Goal: Complete application form: Complete application form

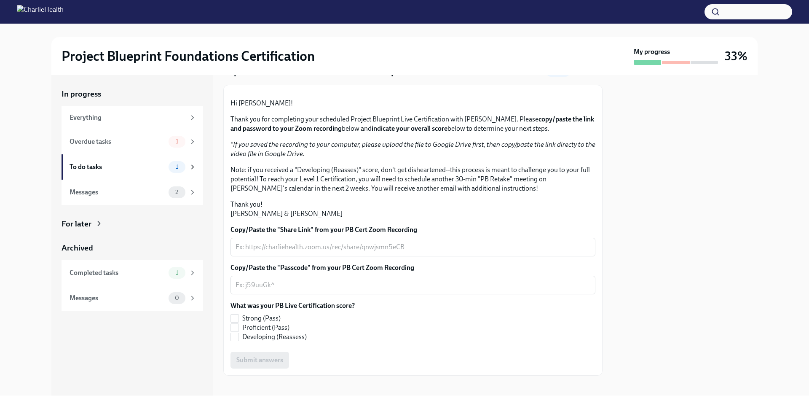
scroll to position [75, 0]
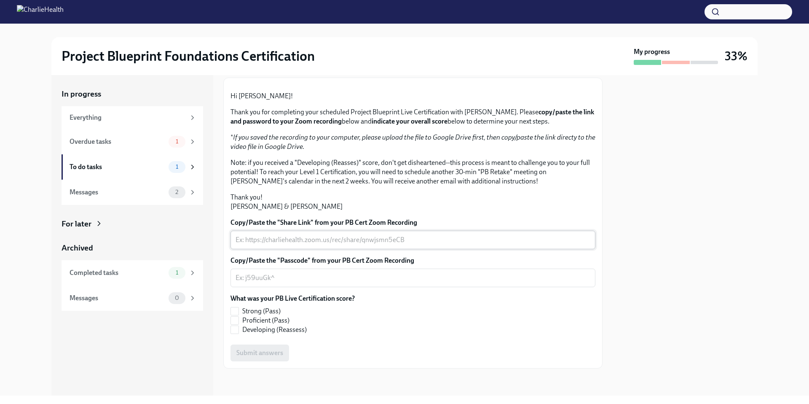
click at [400, 249] on div "x ​" at bounding box center [412, 239] width 365 height 19
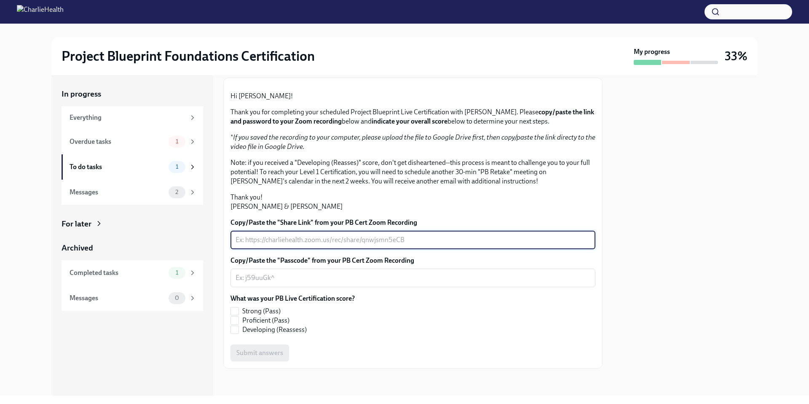
scroll to position [128, 0]
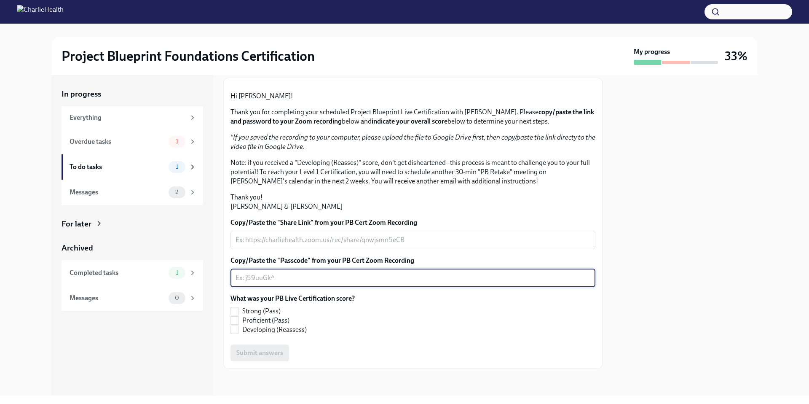
click at [346, 283] on textarea "Copy/Paste the "Passcode" from your PB Cert Zoom Recording" at bounding box center [413, 278] width 355 height 10
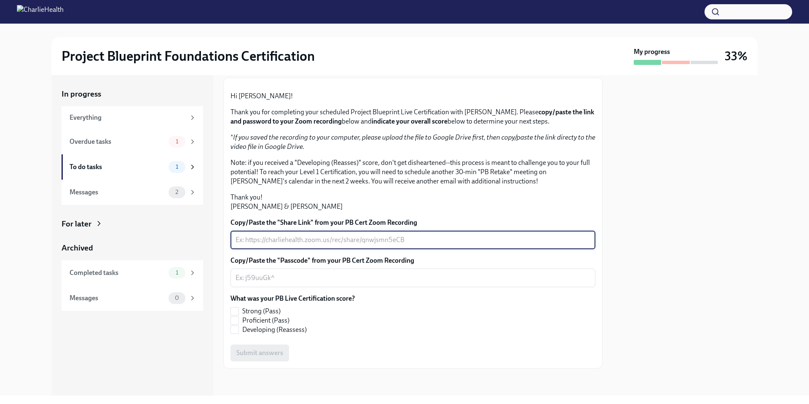
click at [268, 245] on textarea "Copy/Paste the "Share Link" from your PB Cert Zoom Recording" at bounding box center [413, 240] width 355 height 10
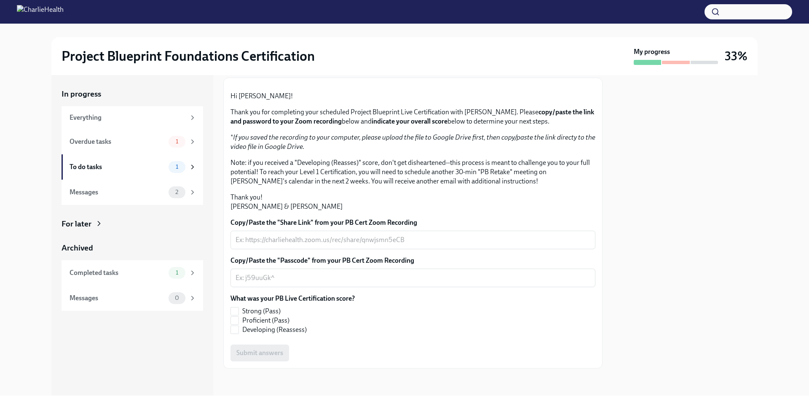
scroll to position [112, 0]
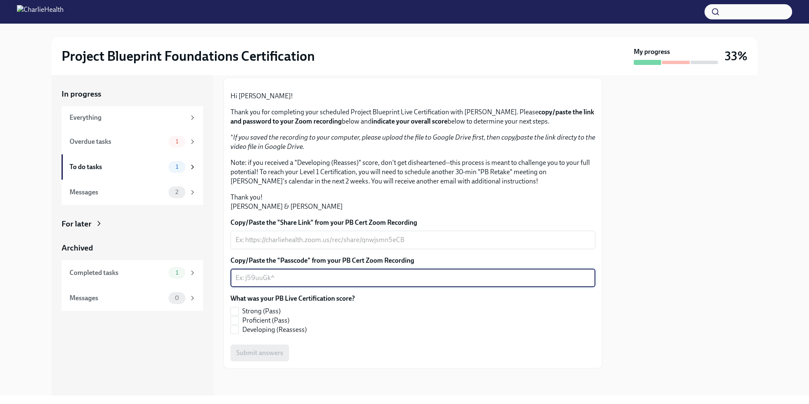
click at [265, 283] on textarea "Copy/Paste the "Passcode" from your PB Cert Zoom Recording" at bounding box center [413, 278] width 355 height 10
click at [312, 245] on textarea "Copy/Paste the "Share Link" from your PB Cert Zoom Recording" at bounding box center [413, 240] width 355 height 10
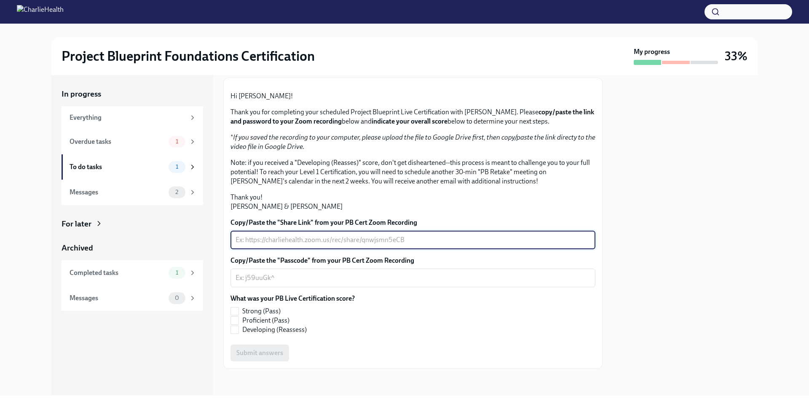
paste textarea "https://drive.google.com/drive/home"
type textarea "https://drive.google.com/drive/home"
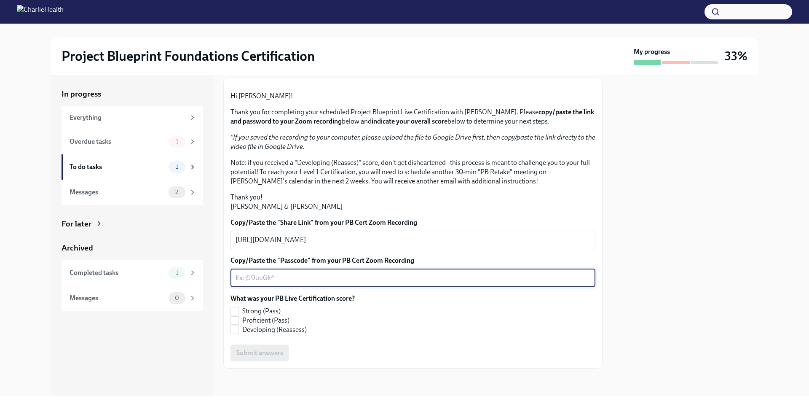
click at [356, 283] on textarea "Copy/Paste the "Passcode" from your PB Cert Zoom Recording" at bounding box center [413, 278] width 355 height 10
click at [238, 324] on input "Proficient (Pass)" at bounding box center [235, 320] width 8 height 8
checkbox input "true"
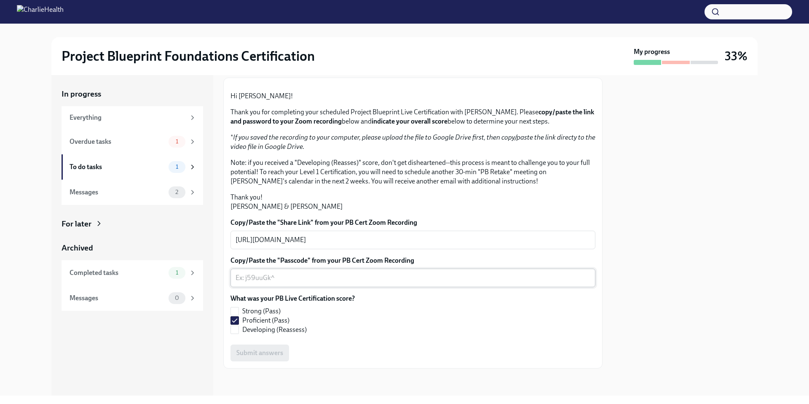
click at [272, 283] on textarea "Copy/Paste the "Passcode" from your PB Cert Zoom Recording" at bounding box center [413, 278] width 355 height 10
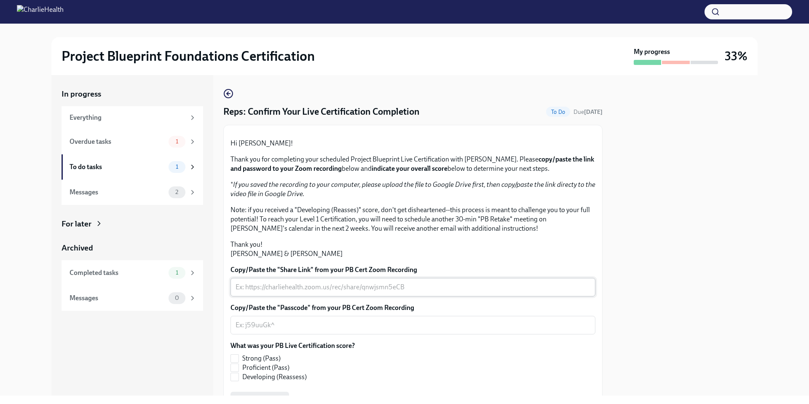
click at [281, 296] on div "x ​" at bounding box center [412, 287] width 365 height 19
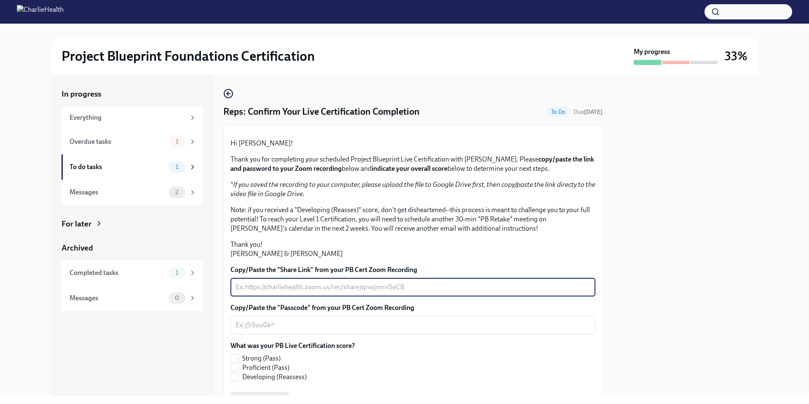
paste textarea "[URL][DOMAIN_NAME]"
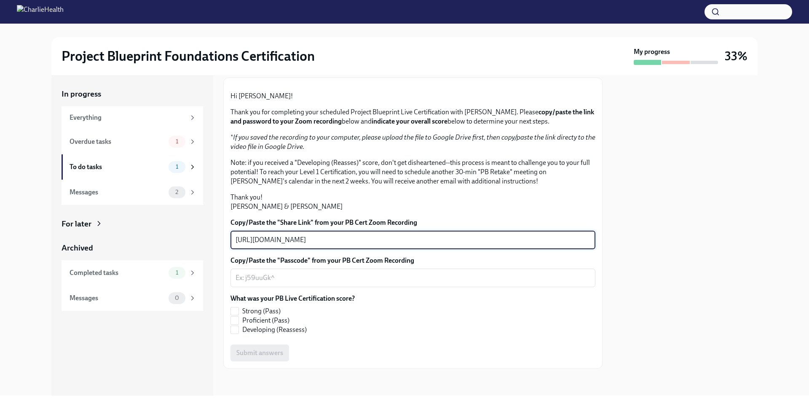
scroll to position [134, 0]
type textarea "[URL][DOMAIN_NAME]"
click at [284, 268] on div "x ​" at bounding box center [412, 277] width 365 height 19
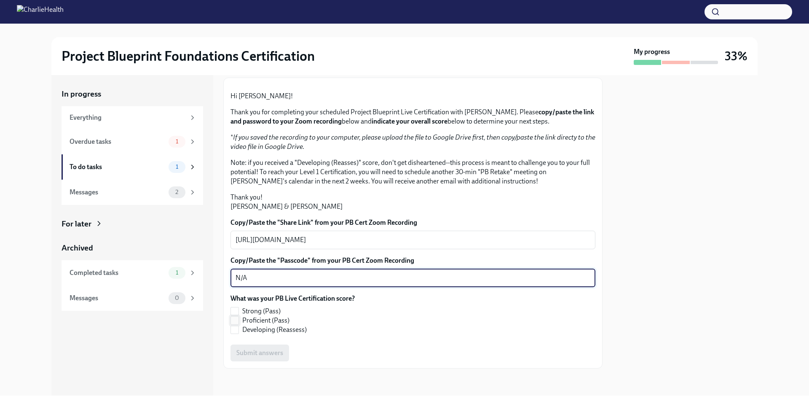
type textarea "N/A"
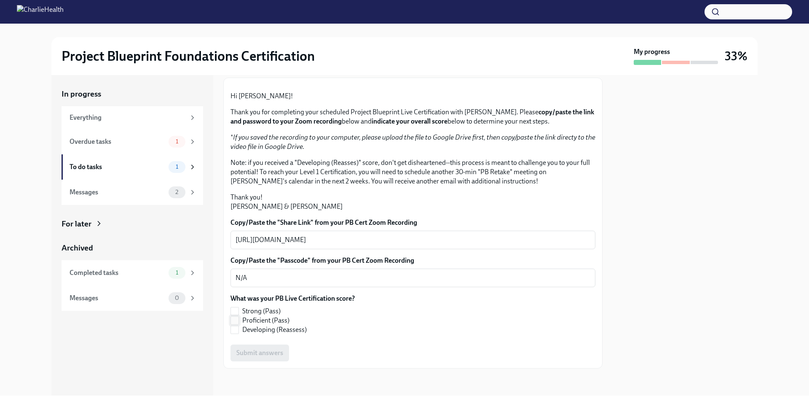
click at [265, 321] on span "Proficient (Pass)" at bounding box center [265, 320] width 47 height 9
click at [238, 321] on input "Proficient (Pass)" at bounding box center [235, 320] width 8 height 8
checkbox input "true"
click at [273, 356] on span "Submit answers" at bounding box center [259, 352] width 47 height 8
